Goal: Navigation & Orientation: Find specific page/section

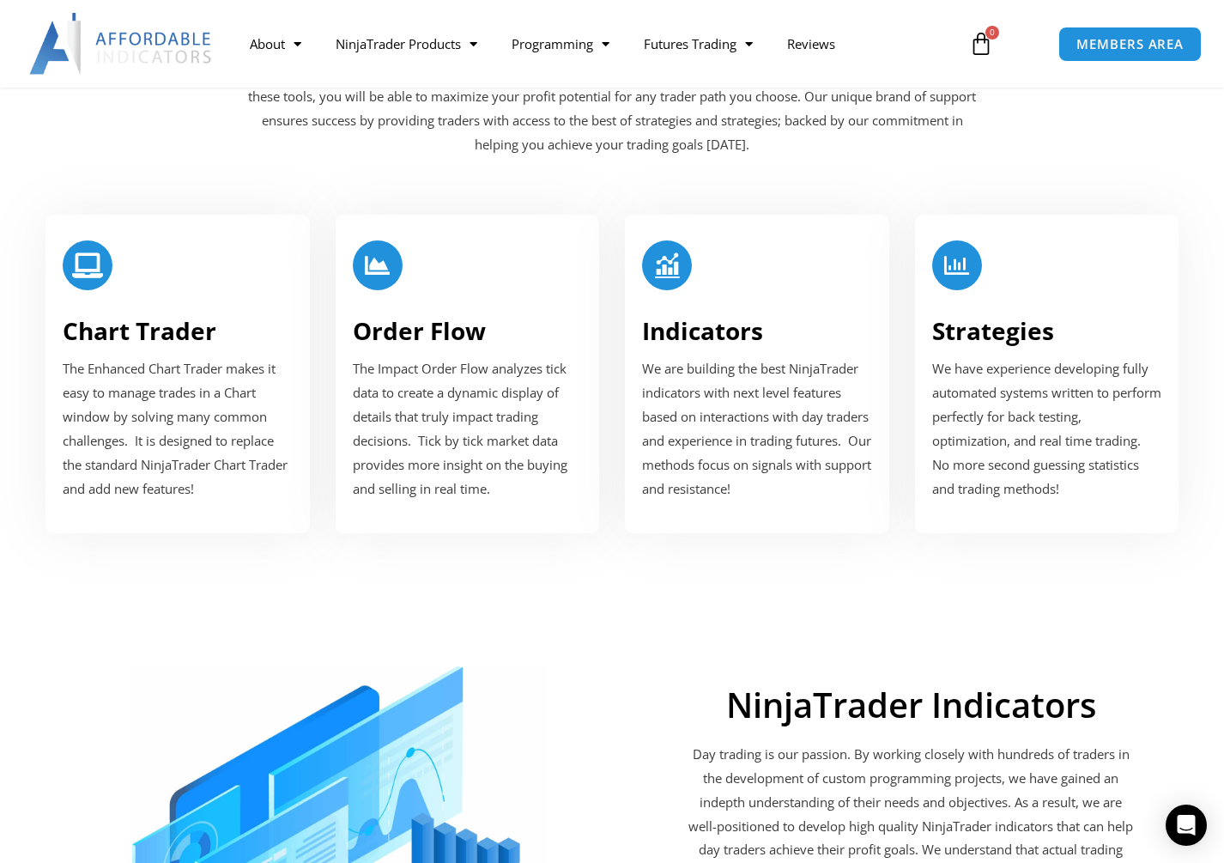
scroll to position [1889, 0]
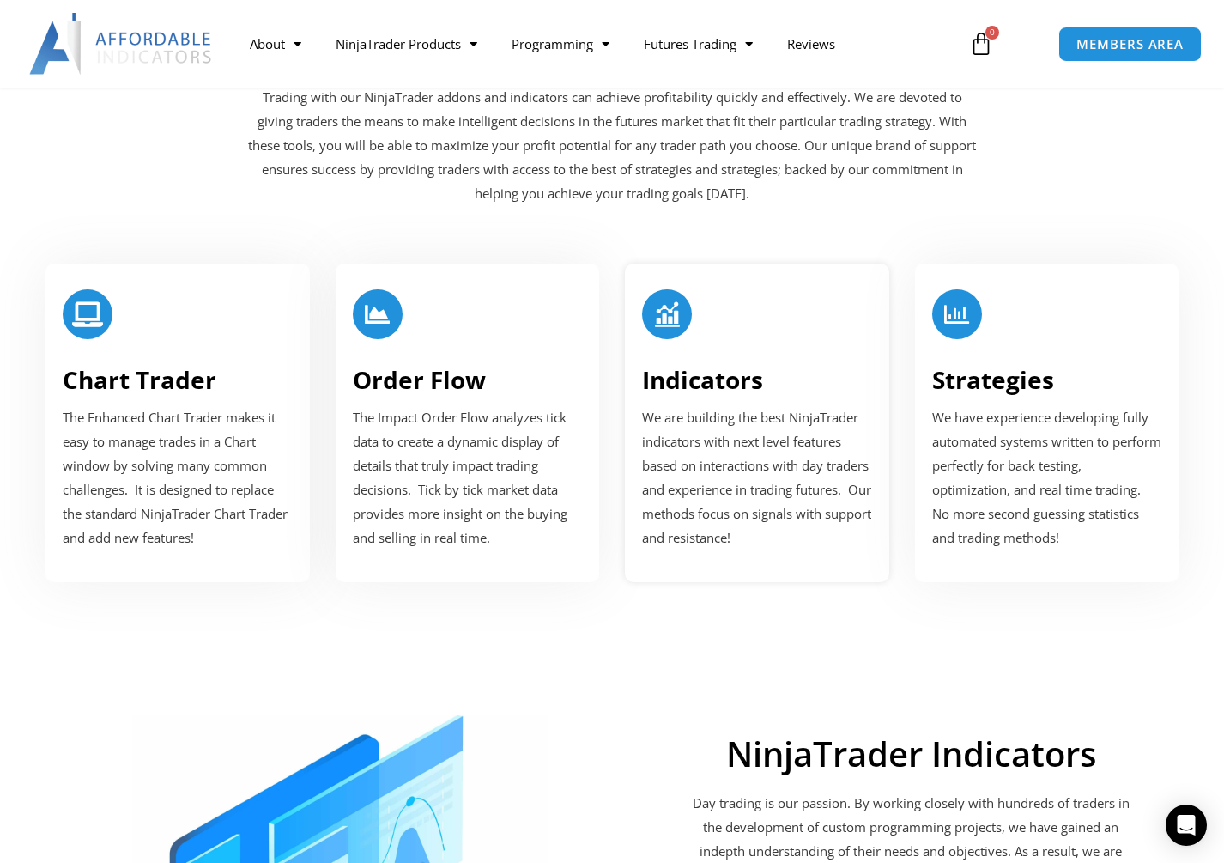
click at [659, 331] on div at bounding box center [667, 314] width 50 height 50
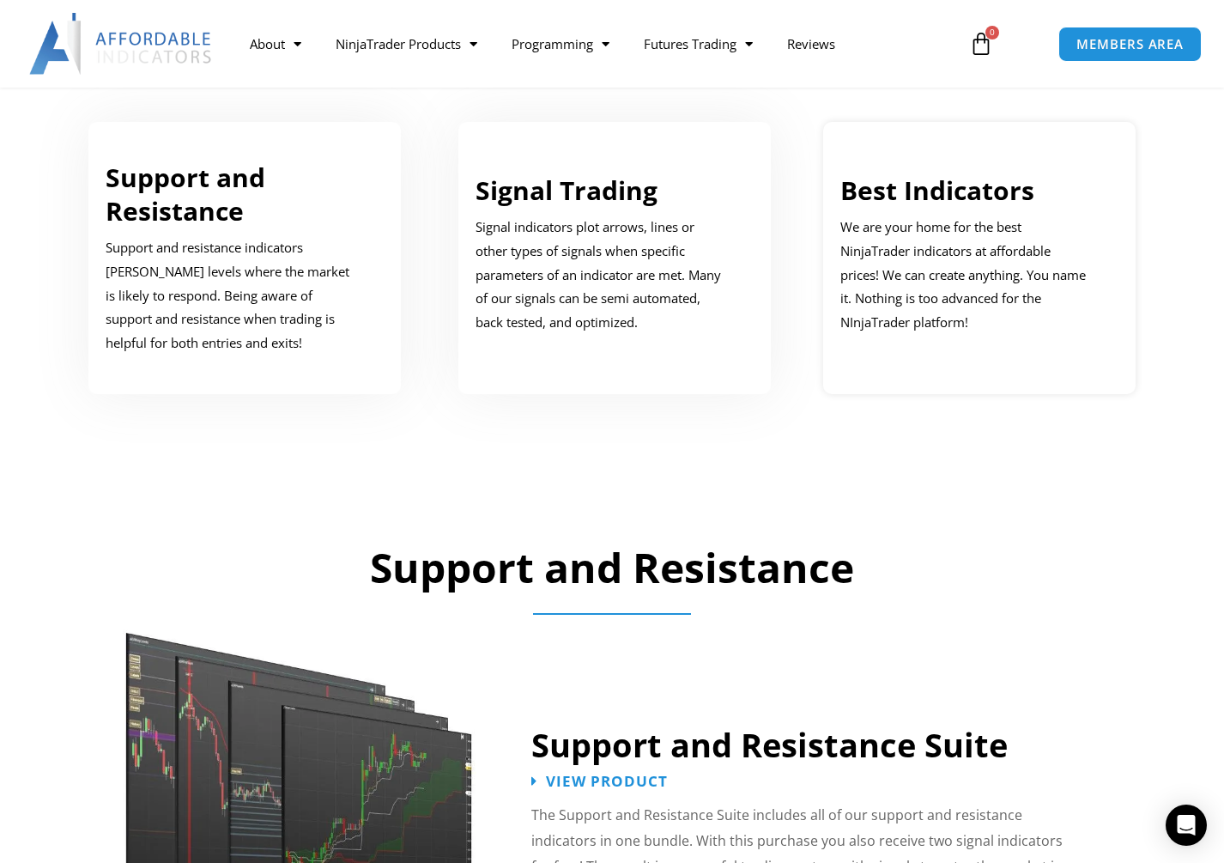
scroll to position [945, 0]
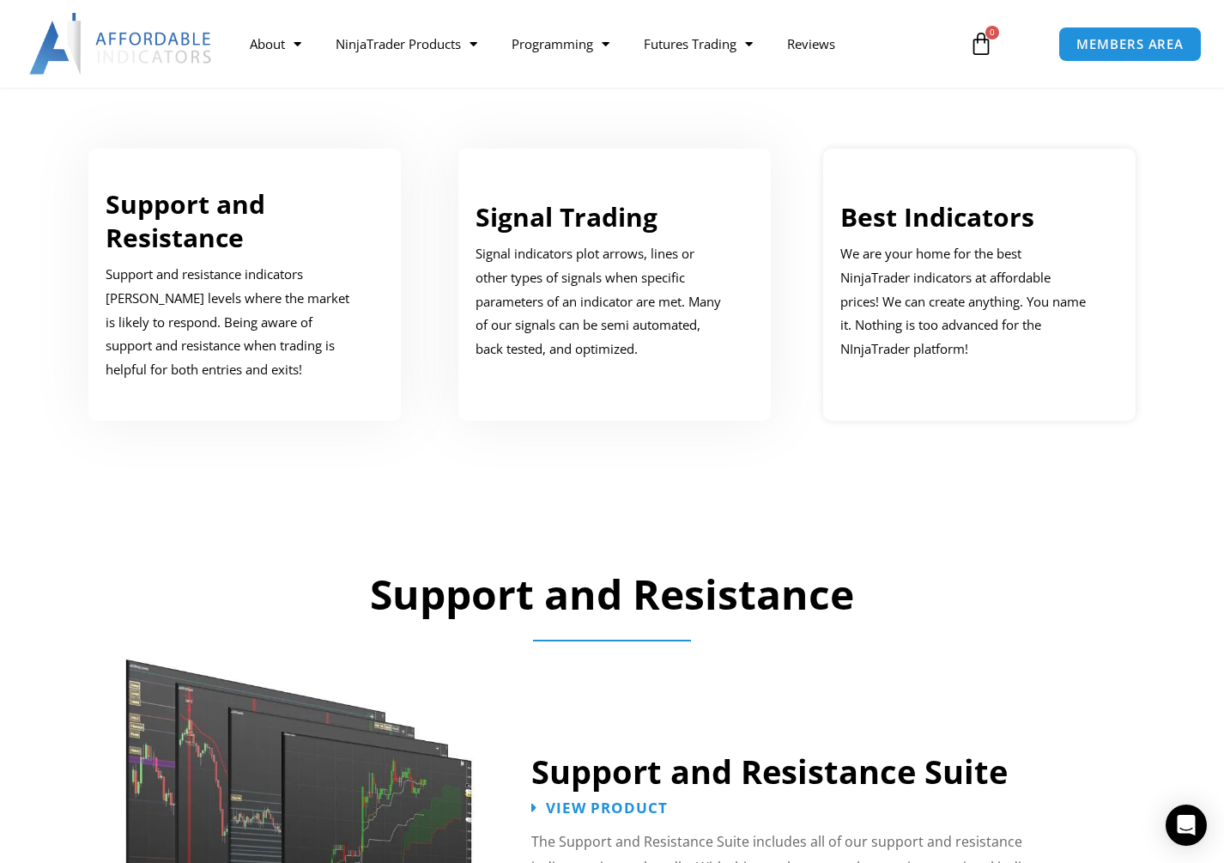
click at [911, 222] on link "Best Indicators" at bounding box center [938, 216] width 194 height 35
click at [889, 200] on link "Best Indicators" at bounding box center [938, 216] width 194 height 35
click at [892, 222] on link "Best Indicators" at bounding box center [938, 216] width 194 height 35
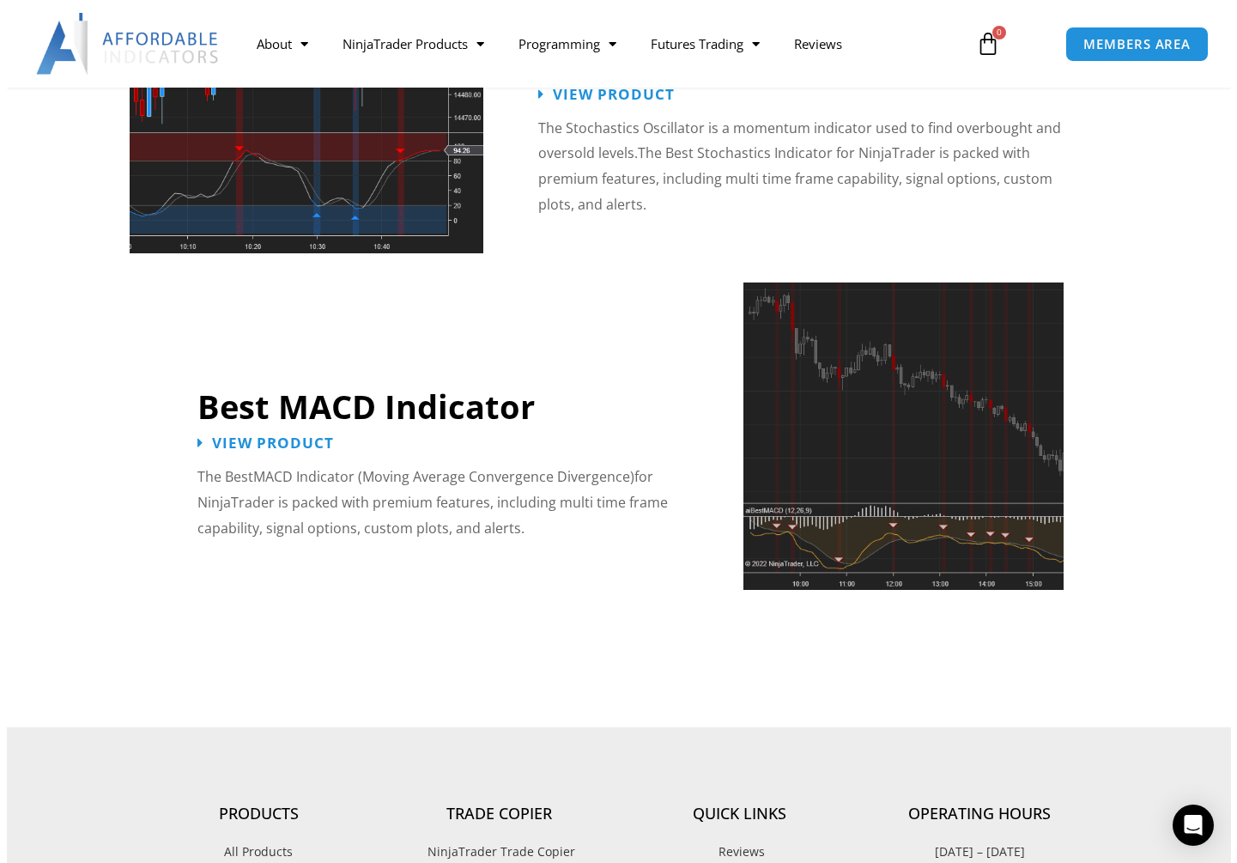
scroll to position [3606, 0]
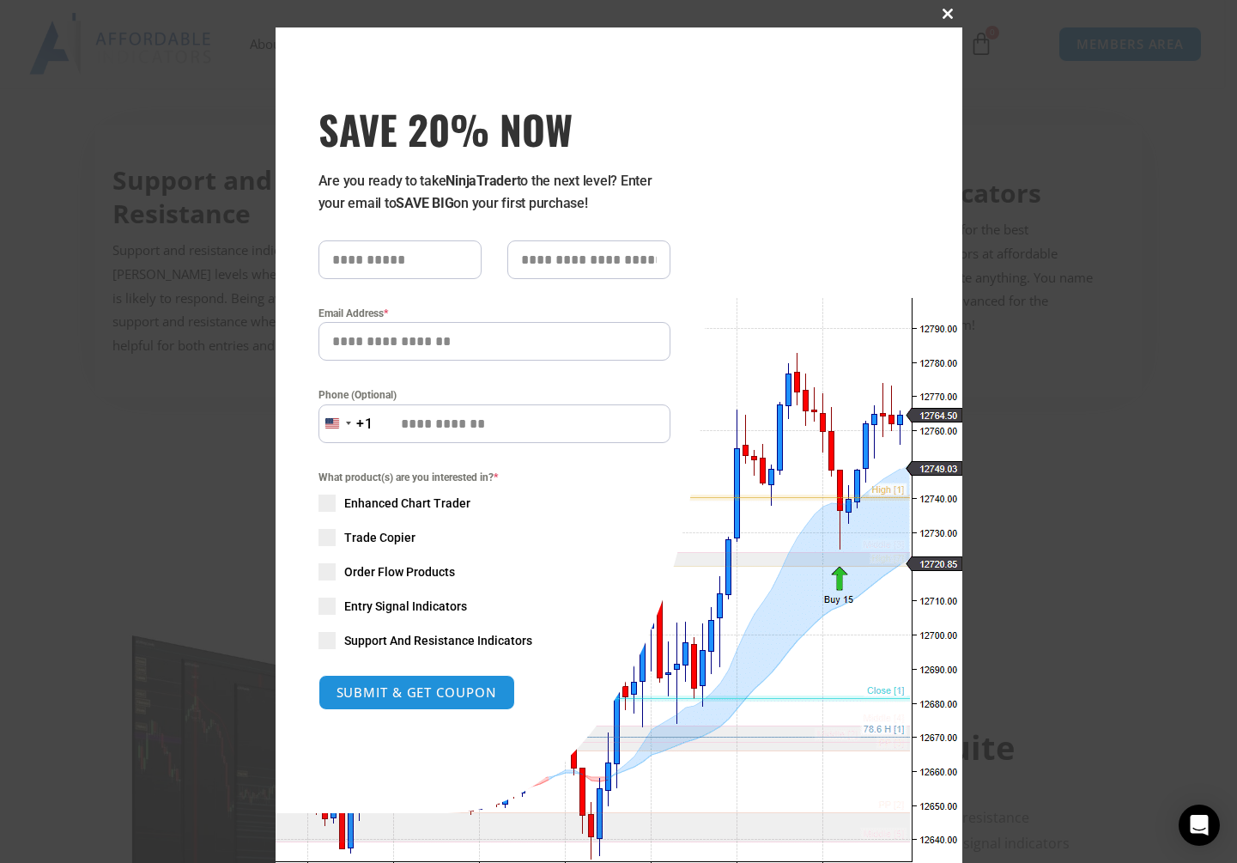
scroll to position [945, 0]
